Goal: Find contact information: Find contact information

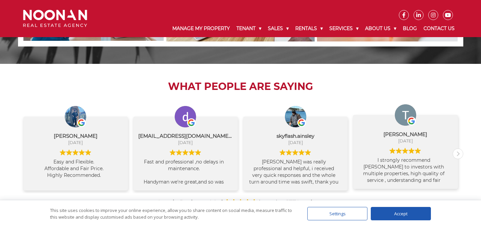
scroll to position [759, 0]
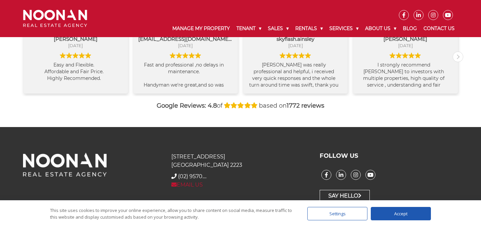
click at [188, 183] on link "EMAIL US" at bounding box center [186, 184] width 31 height 6
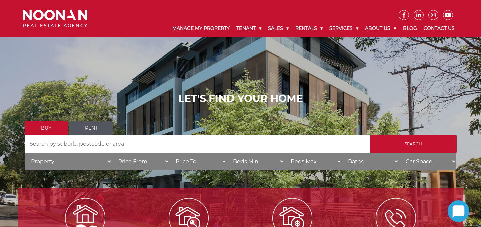
click at [433, 30] on link "Contact Us" at bounding box center [439, 28] width 38 height 17
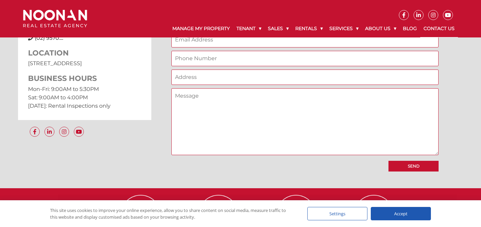
scroll to position [700, 0]
